Goal: Task Accomplishment & Management: Manage account settings

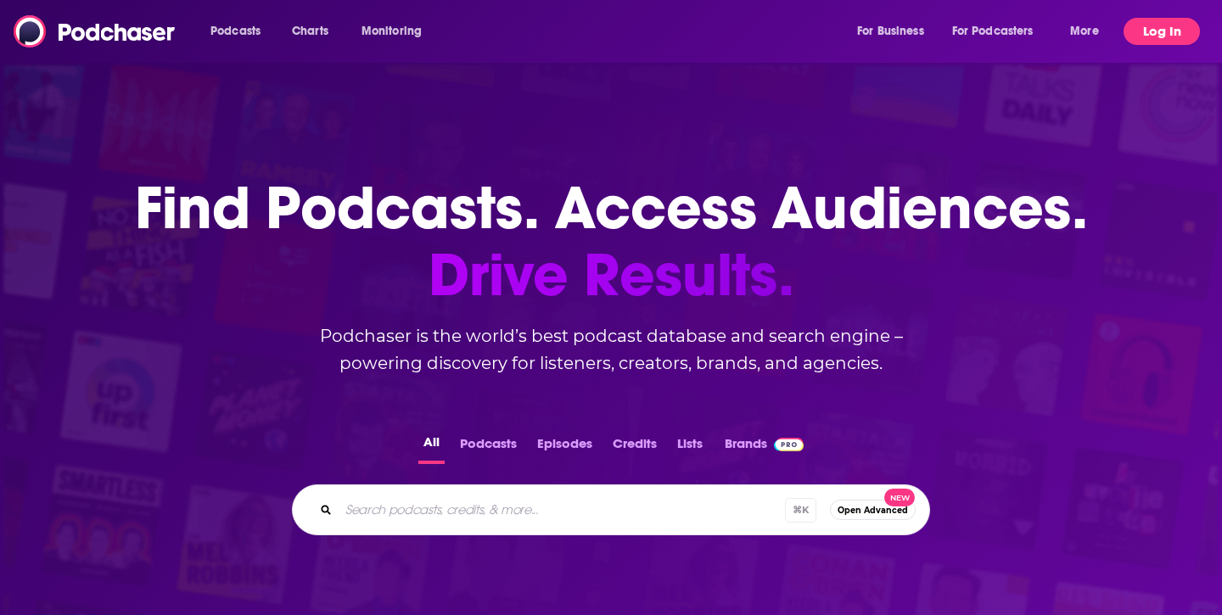
click at [1180, 29] on button "Log In" at bounding box center [1161, 31] width 76 height 27
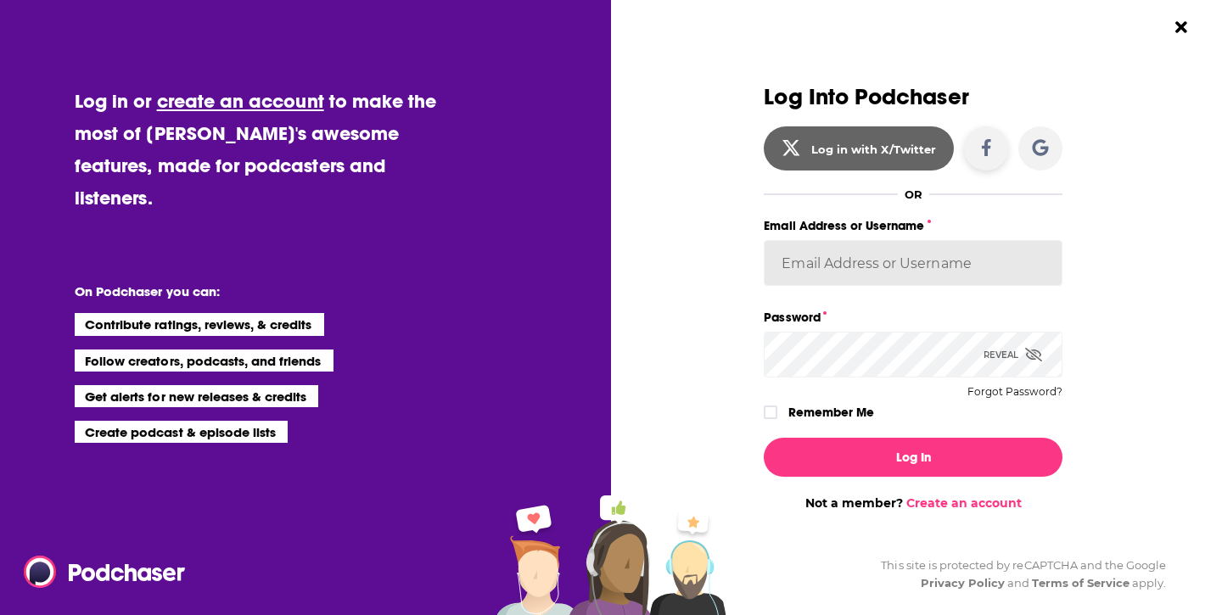
type input "[PERSON_NAME][EMAIL_ADDRESS][DOMAIN_NAME]"
click at [774, 411] on icon "Dialog" at bounding box center [770, 413] width 10 height 8
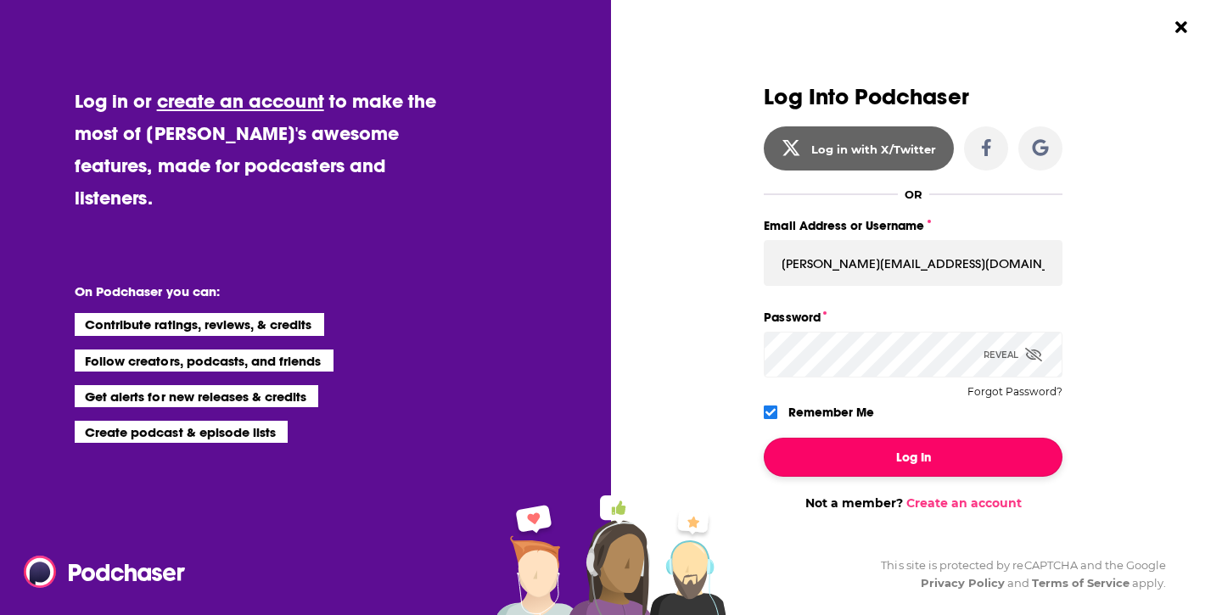
click at [834, 445] on button "Log In" at bounding box center [913, 457] width 299 height 39
click at [892, 451] on button "Dialog" at bounding box center [913, 457] width 299 height 39
click at [854, 453] on button "Dialog" at bounding box center [913, 457] width 299 height 39
